Goal: Task Accomplishment & Management: Use online tool/utility

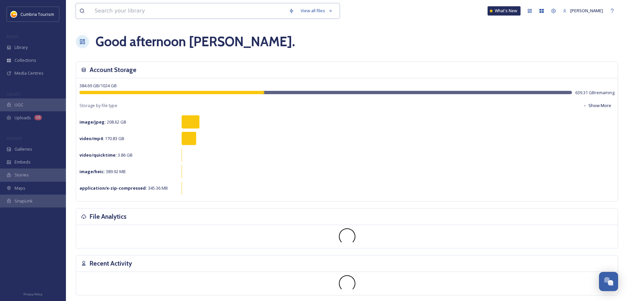
click at [151, 11] on input at bounding box center [188, 11] width 194 height 15
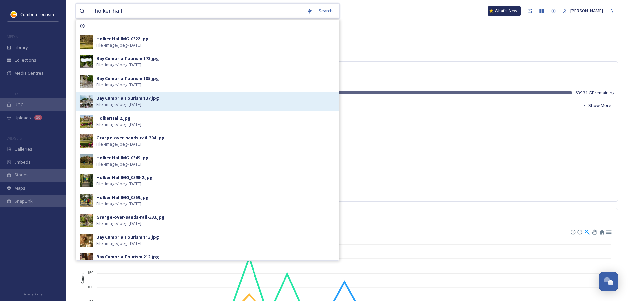
type input "holker hall"
click at [151, 99] on div "Bay Cumbria Tourism 137.jpg" at bounding box center [127, 98] width 63 height 6
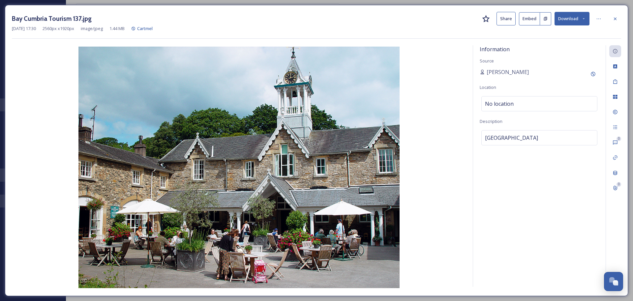
click at [568, 19] on button "Download" at bounding box center [572, 19] width 35 height 14
click at [466, 65] on div "Information Source Cody Dillabough Location No location Description Holker Hall…" at bounding box center [317, 166] width 610 height 243
click at [619, 14] on div at bounding box center [616, 19] width 12 height 12
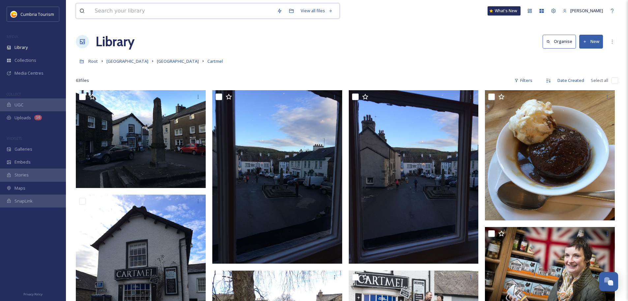
click at [115, 8] on input at bounding box center [182, 11] width 182 height 15
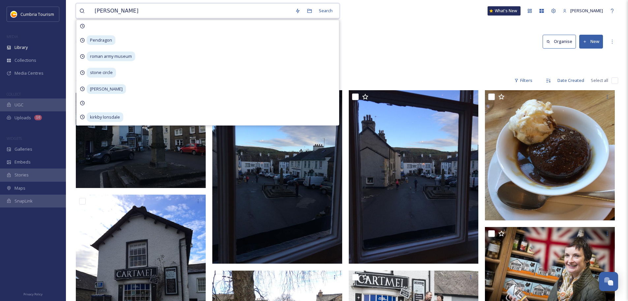
type input "holker hall"
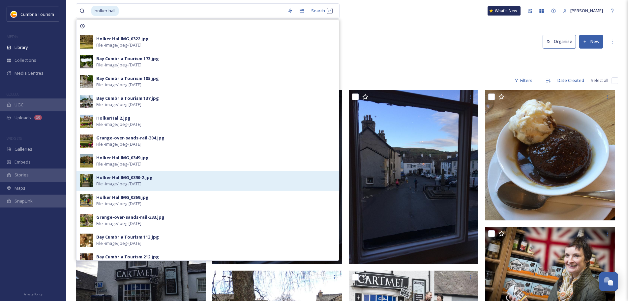
click at [117, 178] on div "Holker HallIMG_0390-2.jpg" at bounding box center [124, 177] width 56 height 6
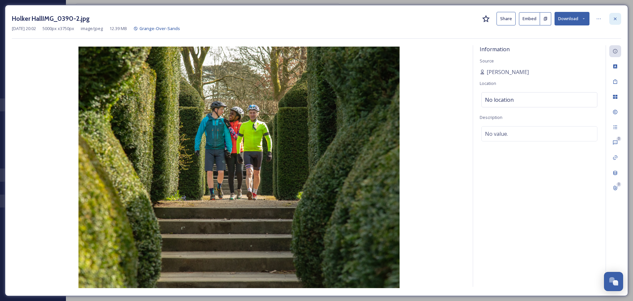
click at [615, 18] on icon at bounding box center [615, 18] width 3 height 3
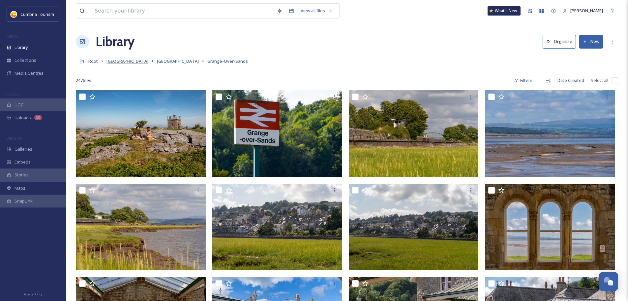
click at [139, 60] on span "[GEOGRAPHIC_DATA]" at bounding box center [128, 61] width 42 height 6
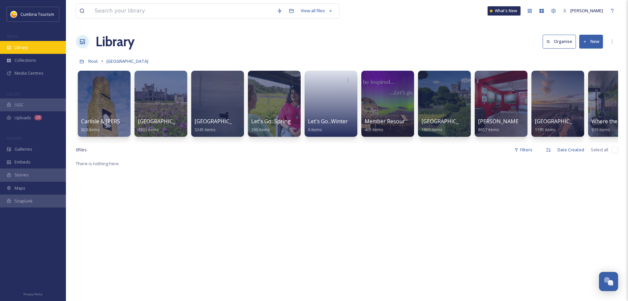
click at [25, 48] on span "Library" at bounding box center [21, 47] width 13 height 6
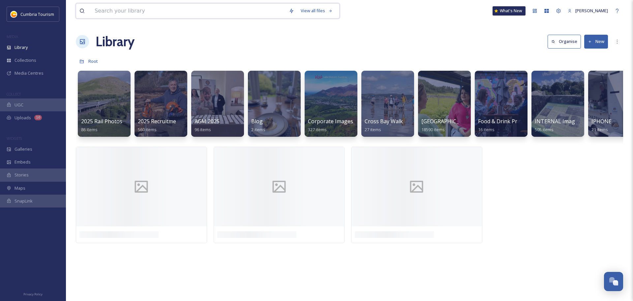
click at [173, 11] on input at bounding box center [188, 11] width 194 height 15
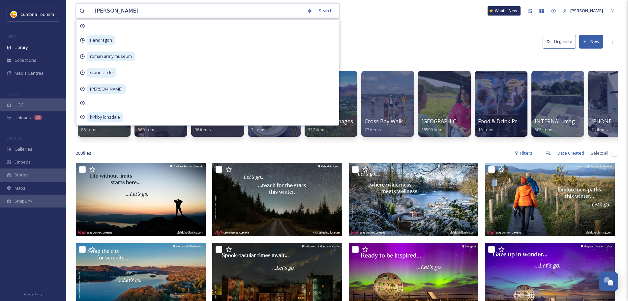
type input "holker hall"
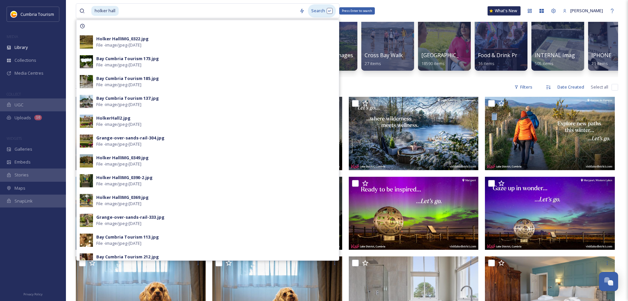
click at [315, 9] on div "Search Press Enter to search" at bounding box center [322, 10] width 28 height 13
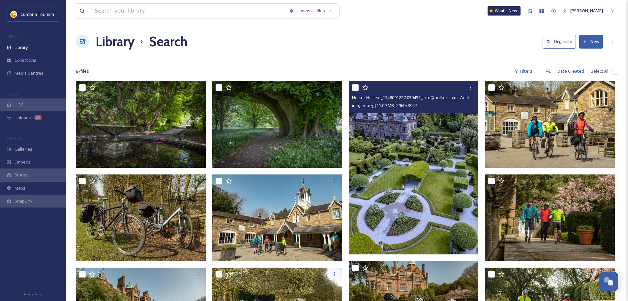
click at [408, 155] on img at bounding box center [414, 167] width 130 height 173
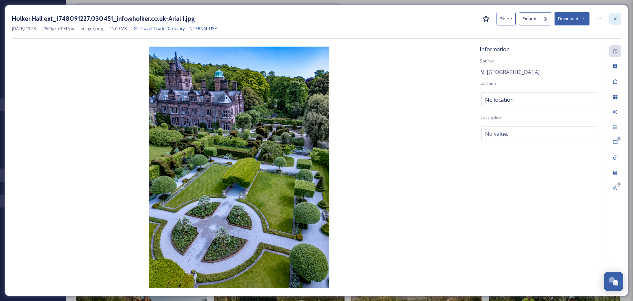
click at [618, 19] on div at bounding box center [616, 19] width 12 height 12
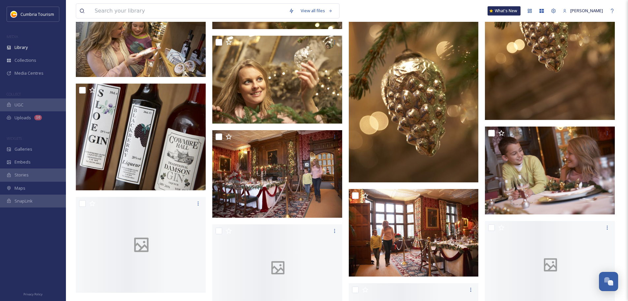
scroll to position [1880, 0]
